Goal: Task Accomplishment & Management: Manage account settings

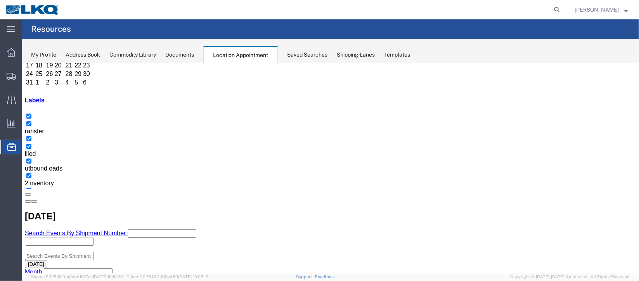
scroll to position [58, 0]
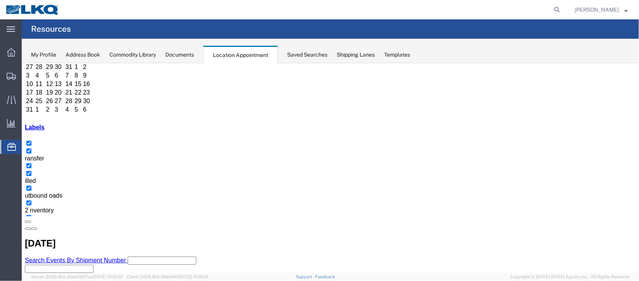
select select "1"
select select "24"
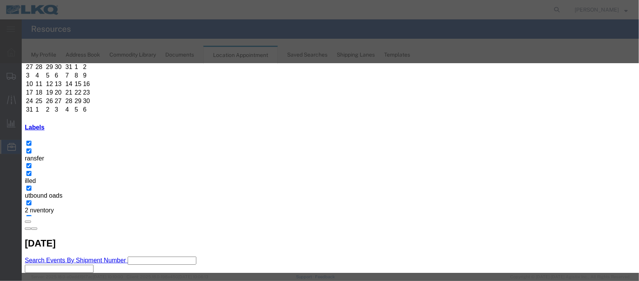
scroll to position [95, 0]
type input "m"
select select "100"
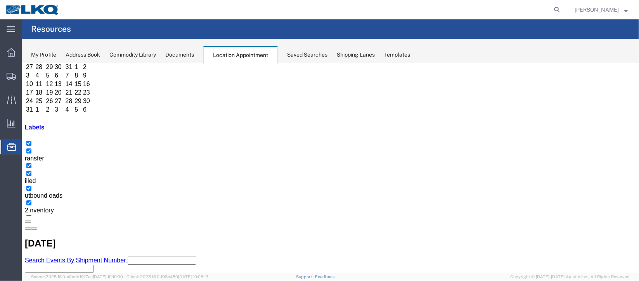
scroll to position [0, 0]
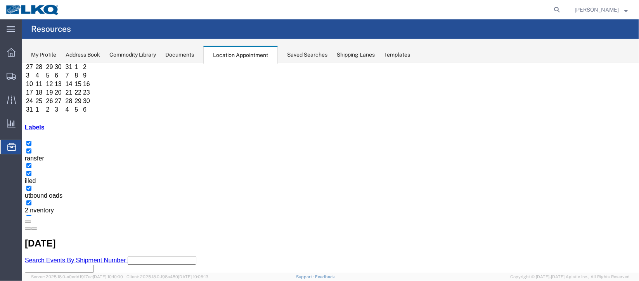
scroll to position [116, 0]
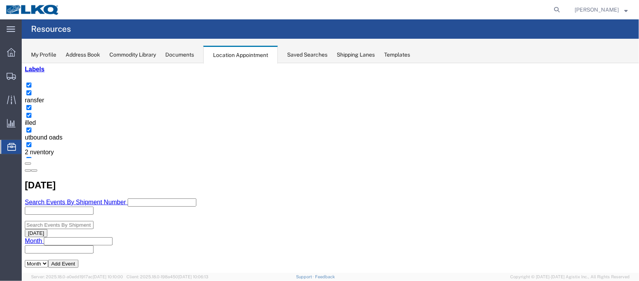
select select "1"
select select "22"
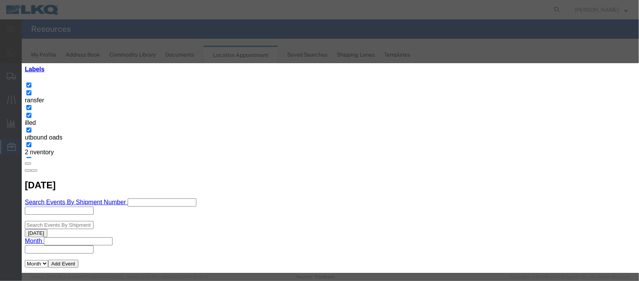
scroll to position [95, 0]
type input "de"
select select "40"
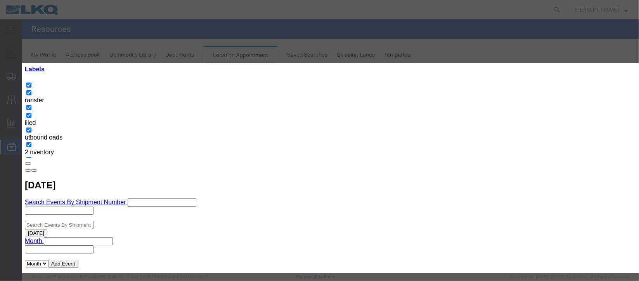
scroll to position [0, 0]
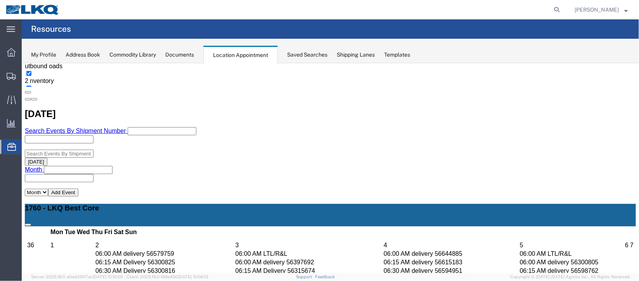
scroll to position [232, 0]
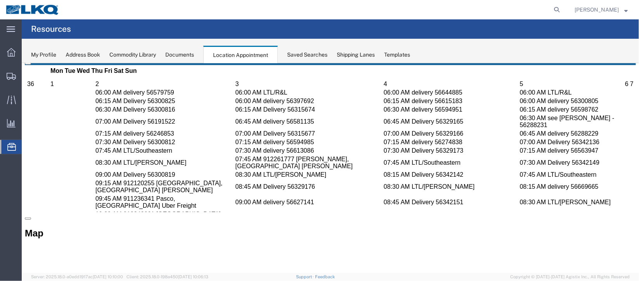
scroll to position [407, 0]
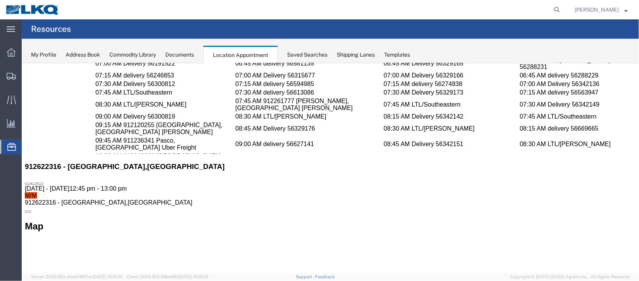
click at [34, 183] on icon at bounding box center [34, 183] width 0 height 0
select select "1"
select select "24"
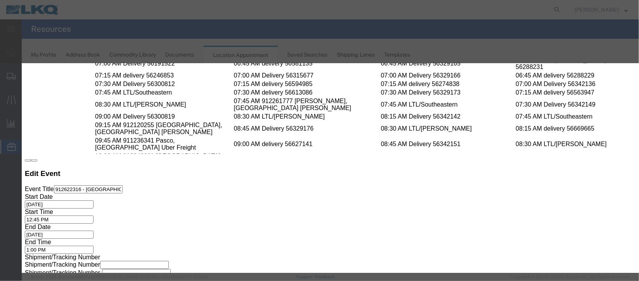
click at [407, 208] on div "Start Time 12:45 PM" at bounding box center [327, 215] width 606 height 15
click at [93, 215] on input "12:45 PM" at bounding box center [58, 219] width 69 height 8
type input "12:30 PM"
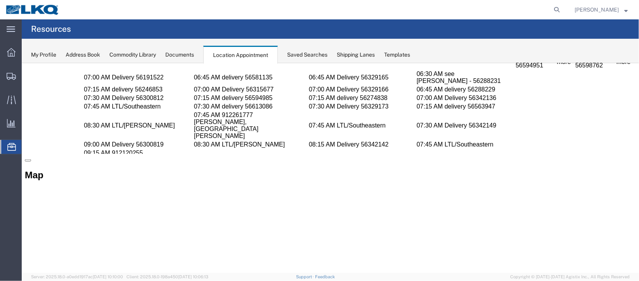
scroll to position [0, 0]
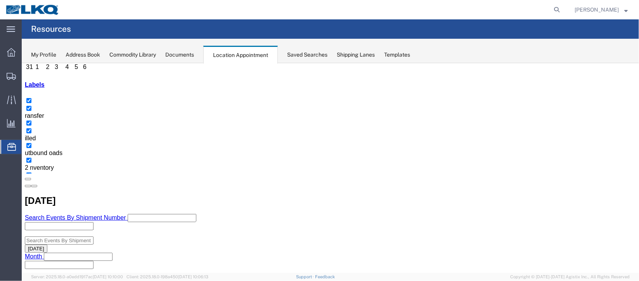
scroll to position [116, 0]
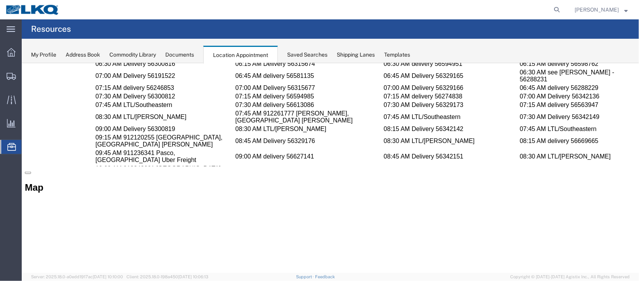
scroll to position [407, 0]
